Goal: Check status: Check status

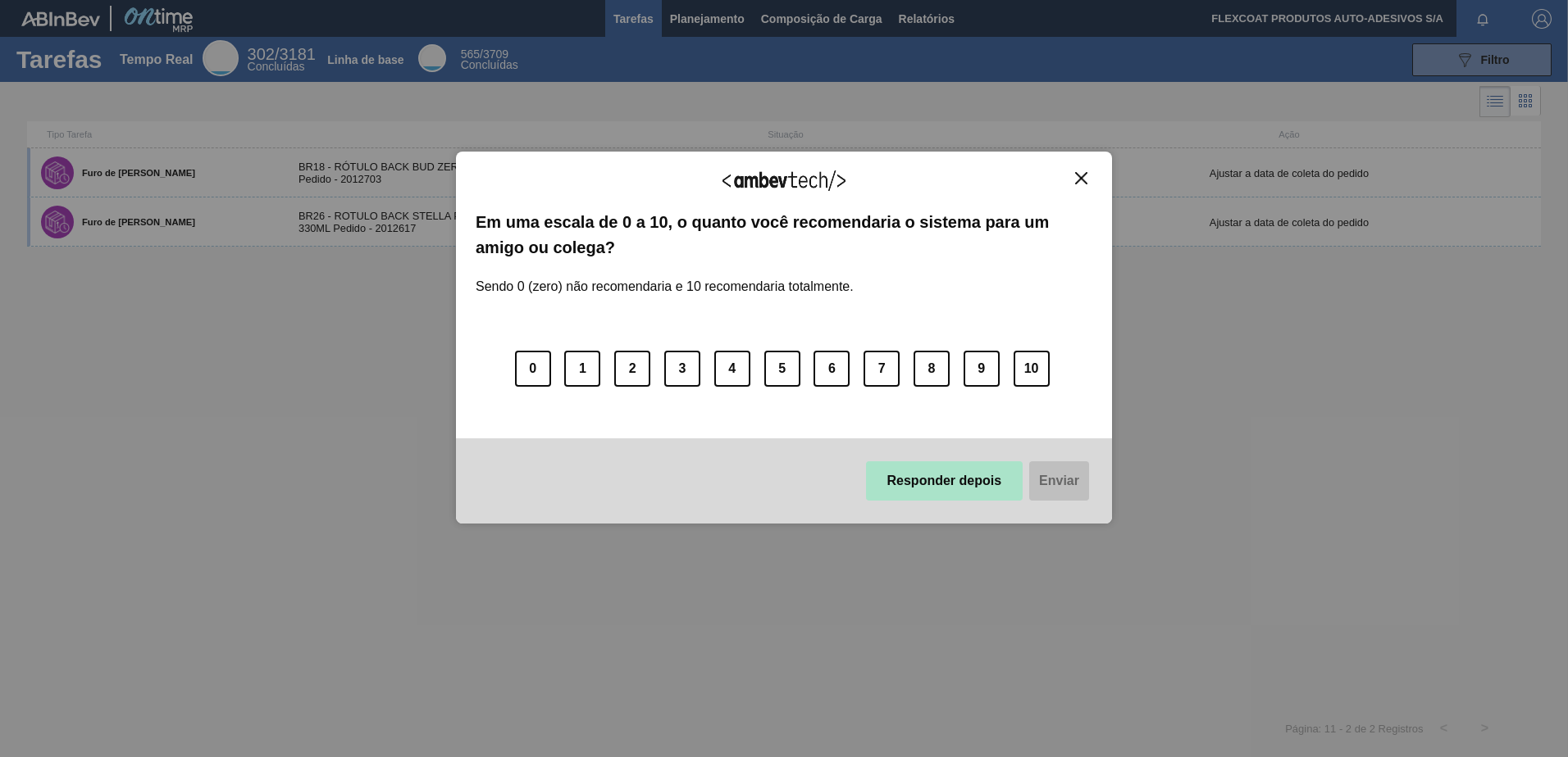
click at [948, 484] on button "Responder depois" at bounding box center [944, 481] width 157 height 40
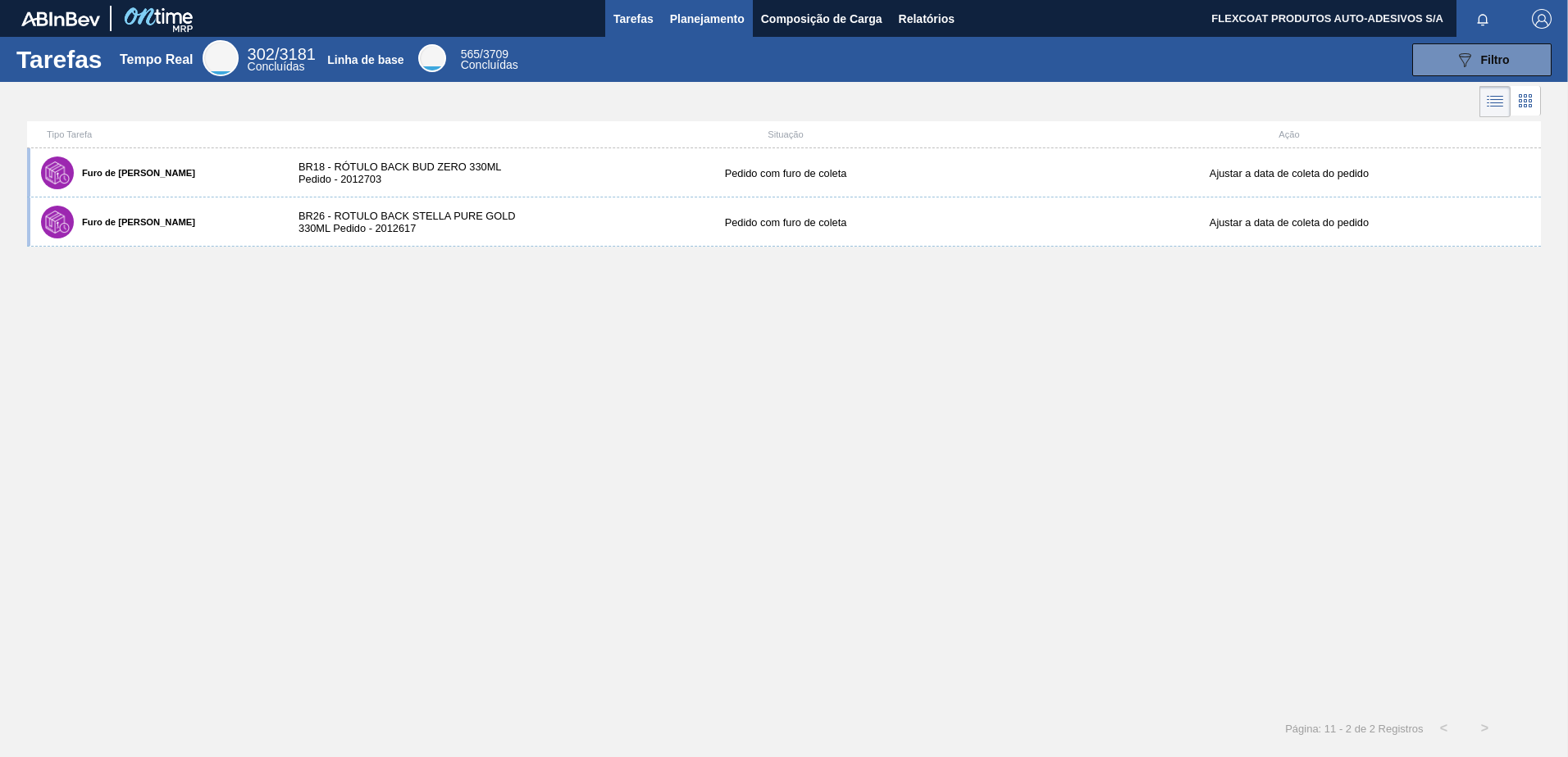
click at [677, 26] on span "Planejamento" at bounding box center [707, 18] width 75 height 20
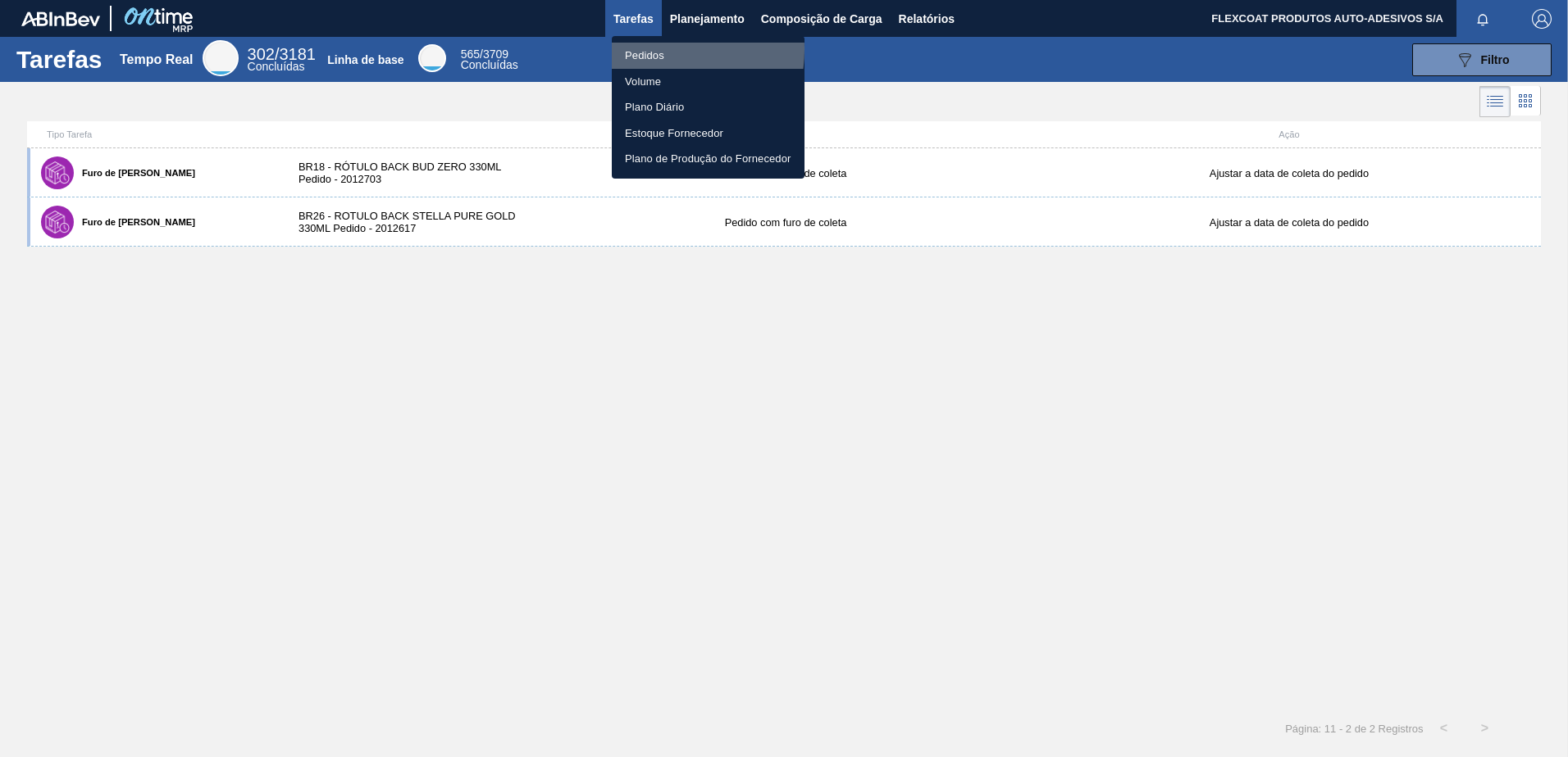
click at [645, 49] on li "Pedidos" at bounding box center [708, 56] width 193 height 27
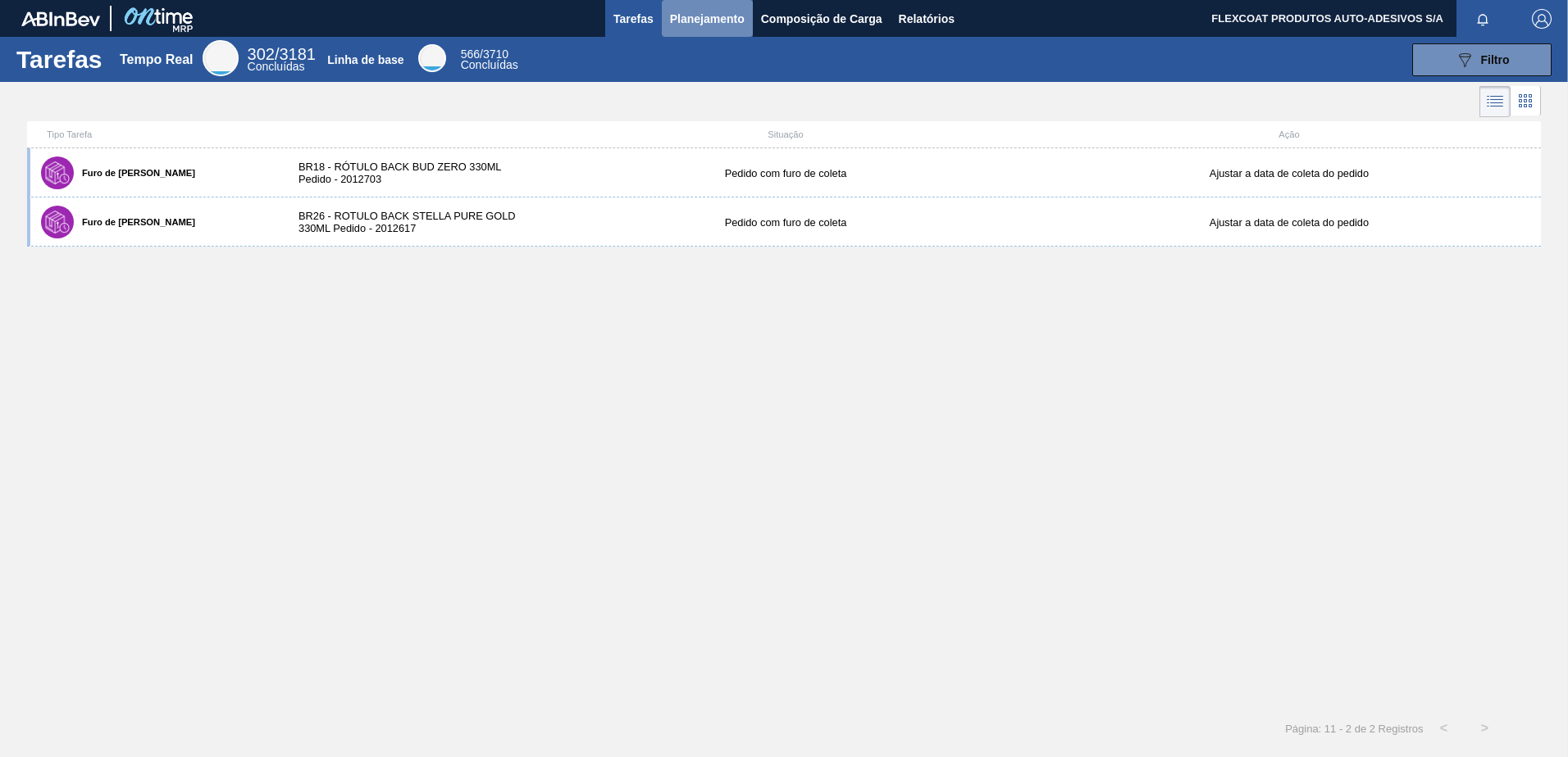
click at [702, 16] on span "Planejamento" at bounding box center [707, 18] width 75 height 20
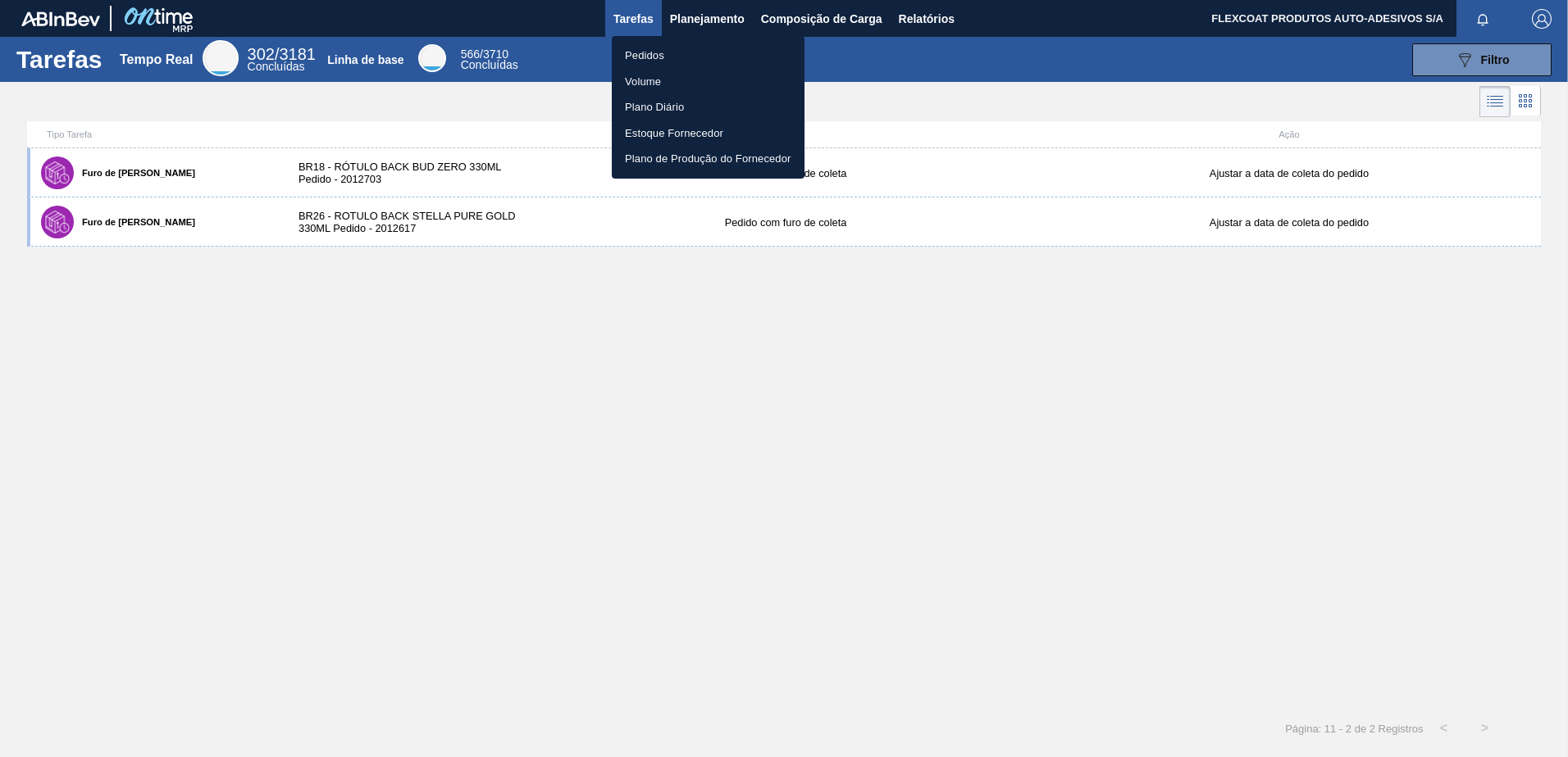
click at [641, 50] on li "Pedidos" at bounding box center [708, 56] width 193 height 27
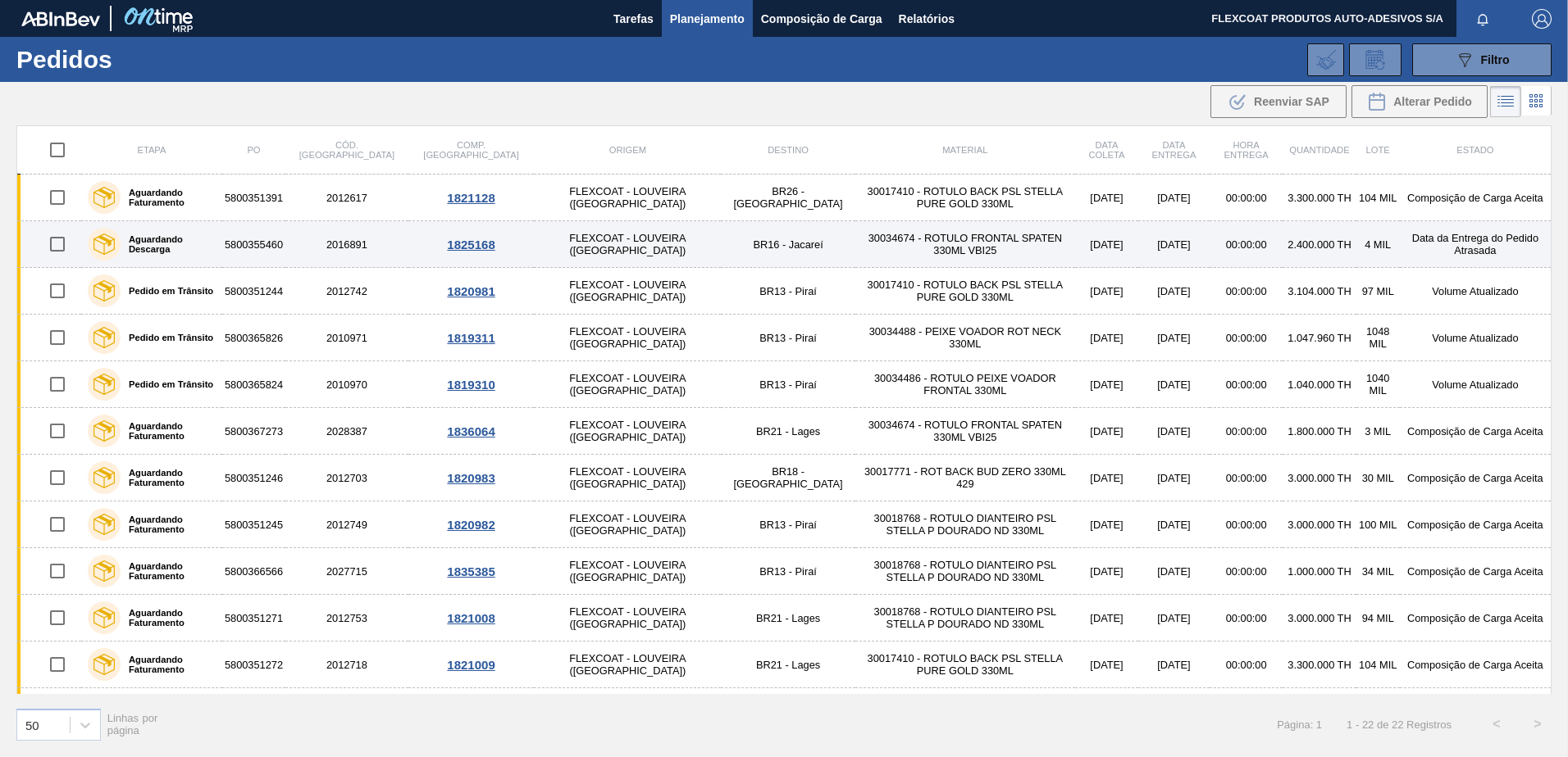
click at [205, 241] on label "Aguardando Descarga" at bounding box center [168, 244] width 95 height 20
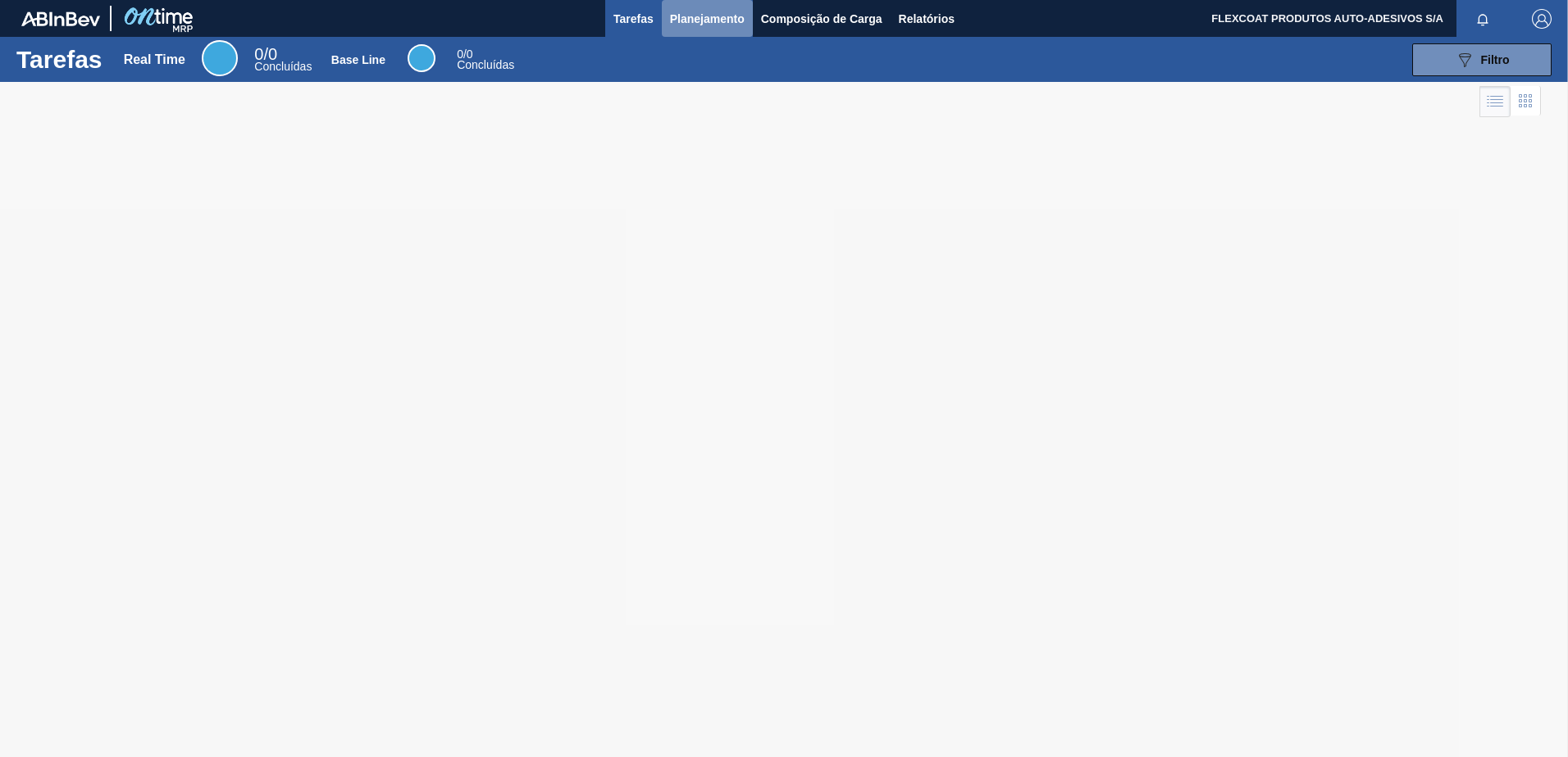
click at [683, 27] on span "Planejamento" at bounding box center [707, 18] width 75 height 20
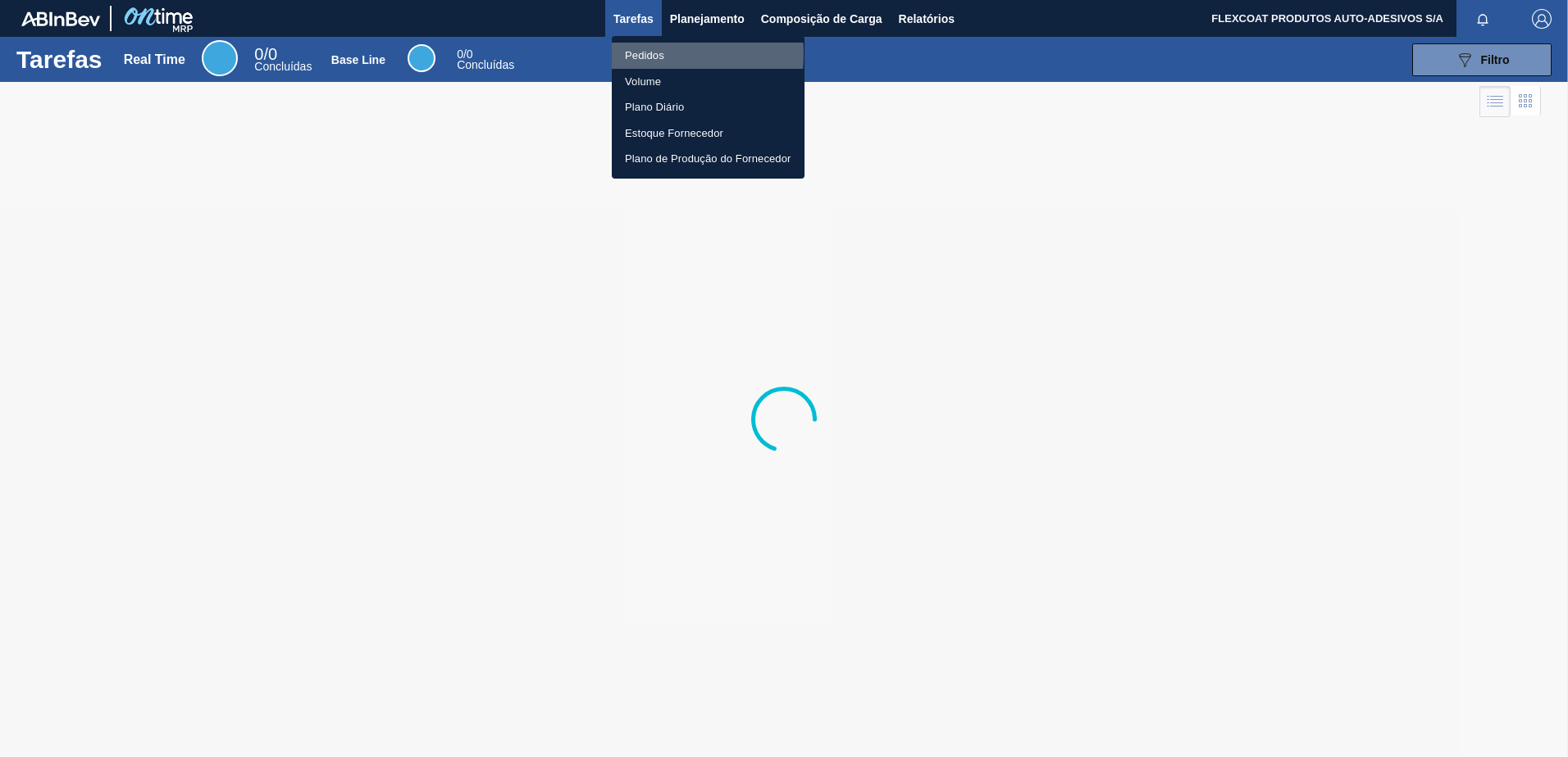
click at [636, 54] on li "Pedidos" at bounding box center [708, 56] width 193 height 27
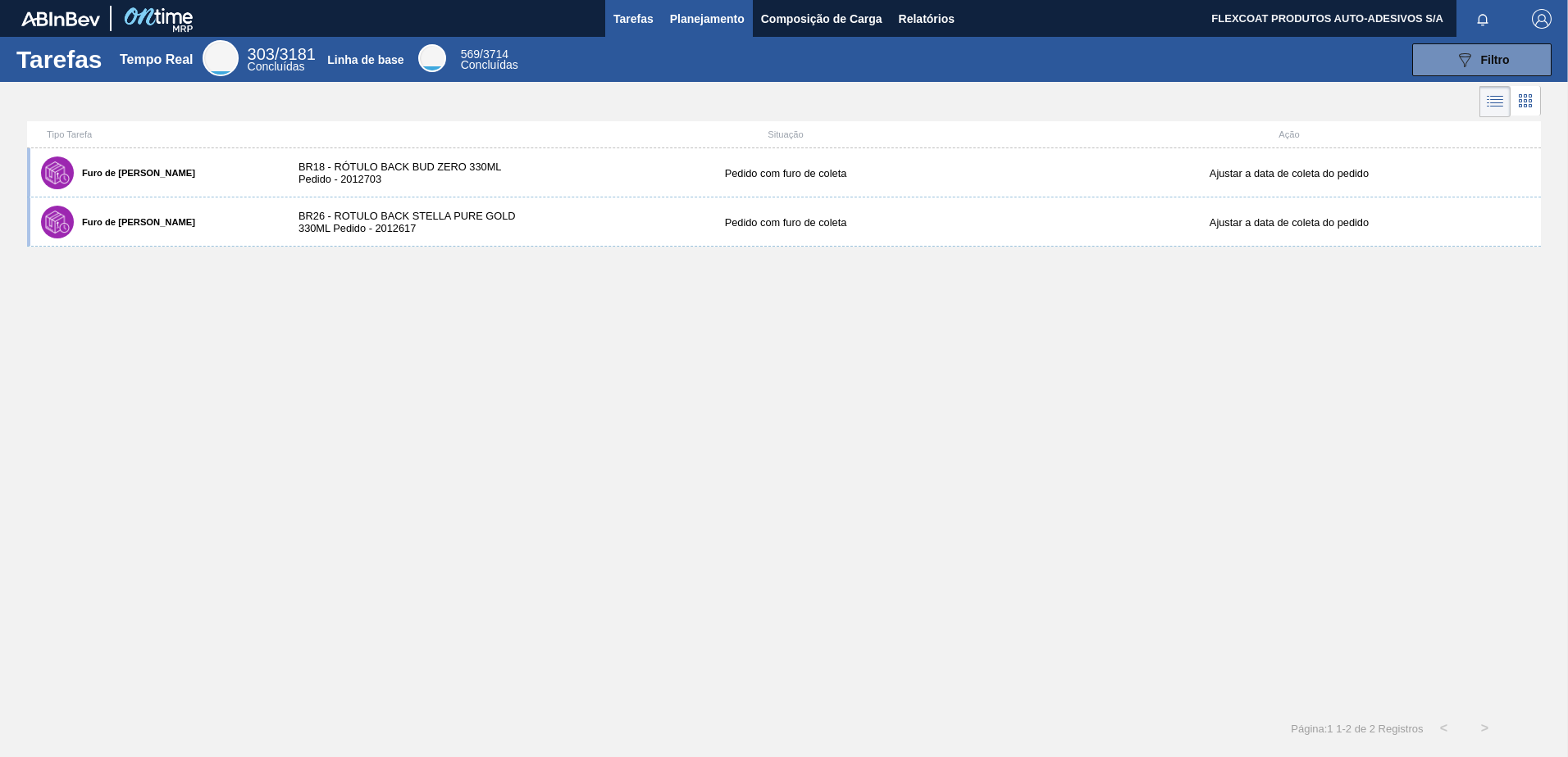
click at [679, 22] on span "Planejamento" at bounding box center [707, 18] width 75 height 20
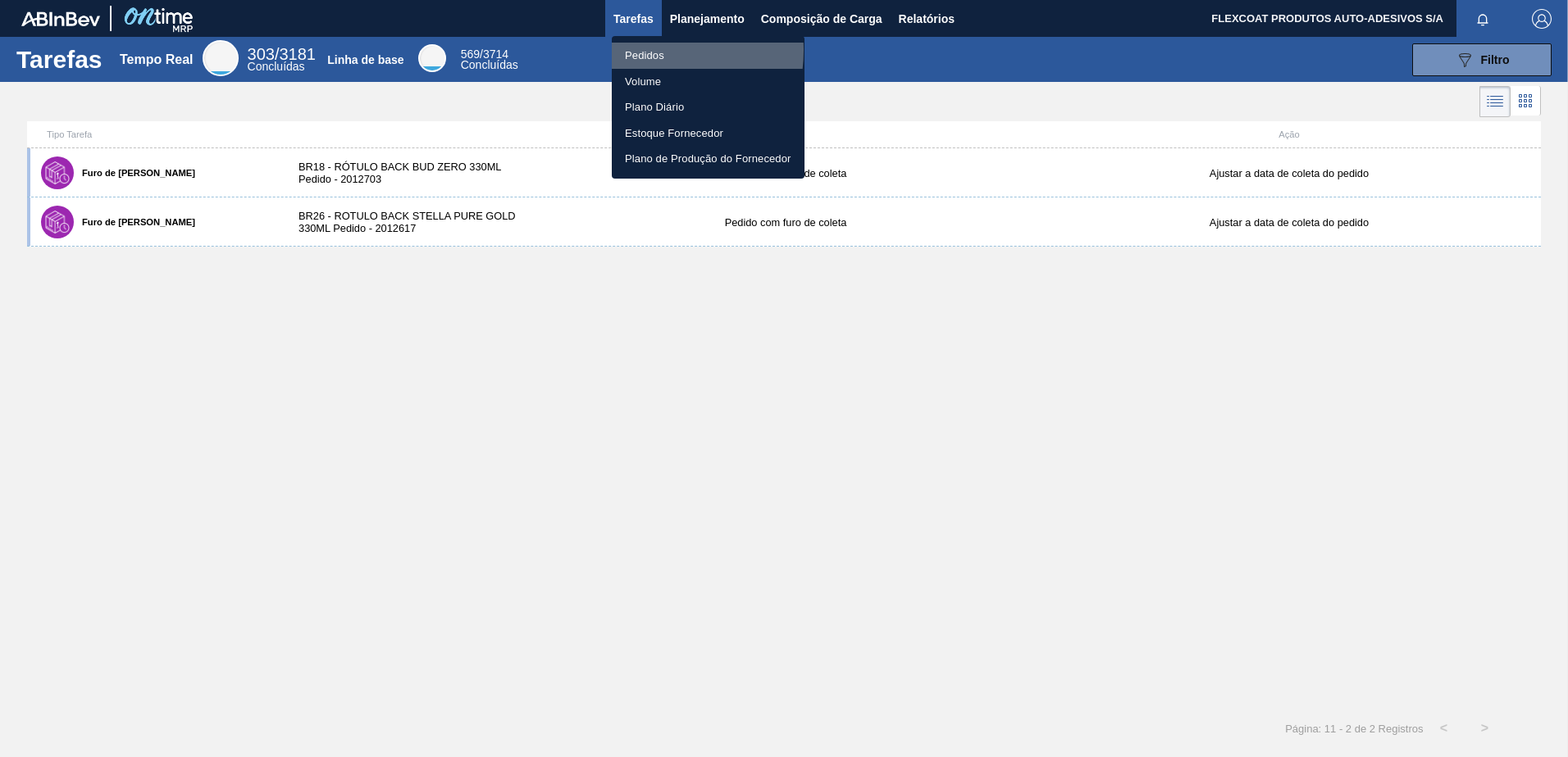
click at [640, 50] on li "Pedidos" at bounding box center [708, 56] width 193 height 27
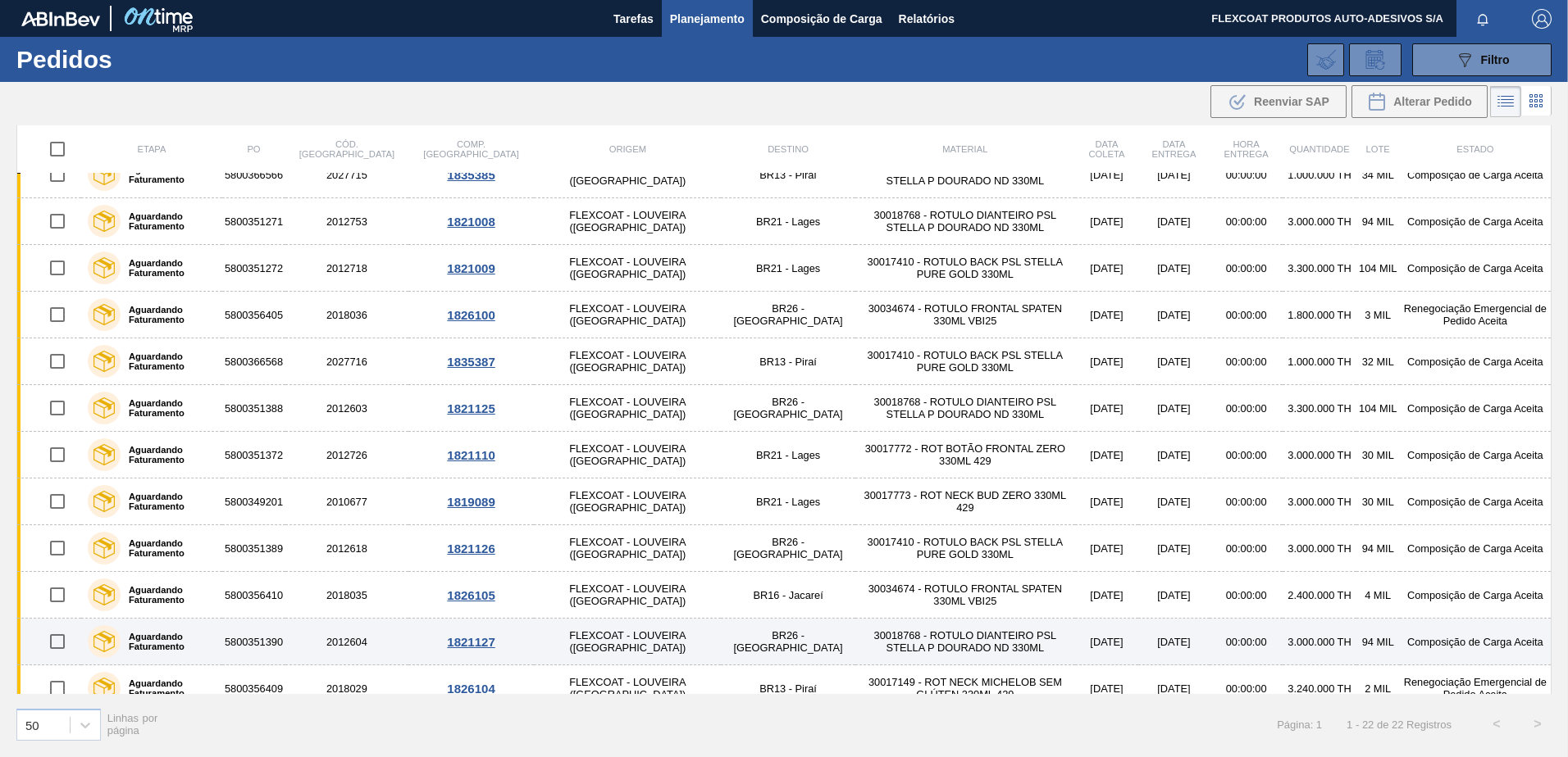
scroll to position [508, 0]
